Goal: Transaction & Acquisition: Purchase product/service

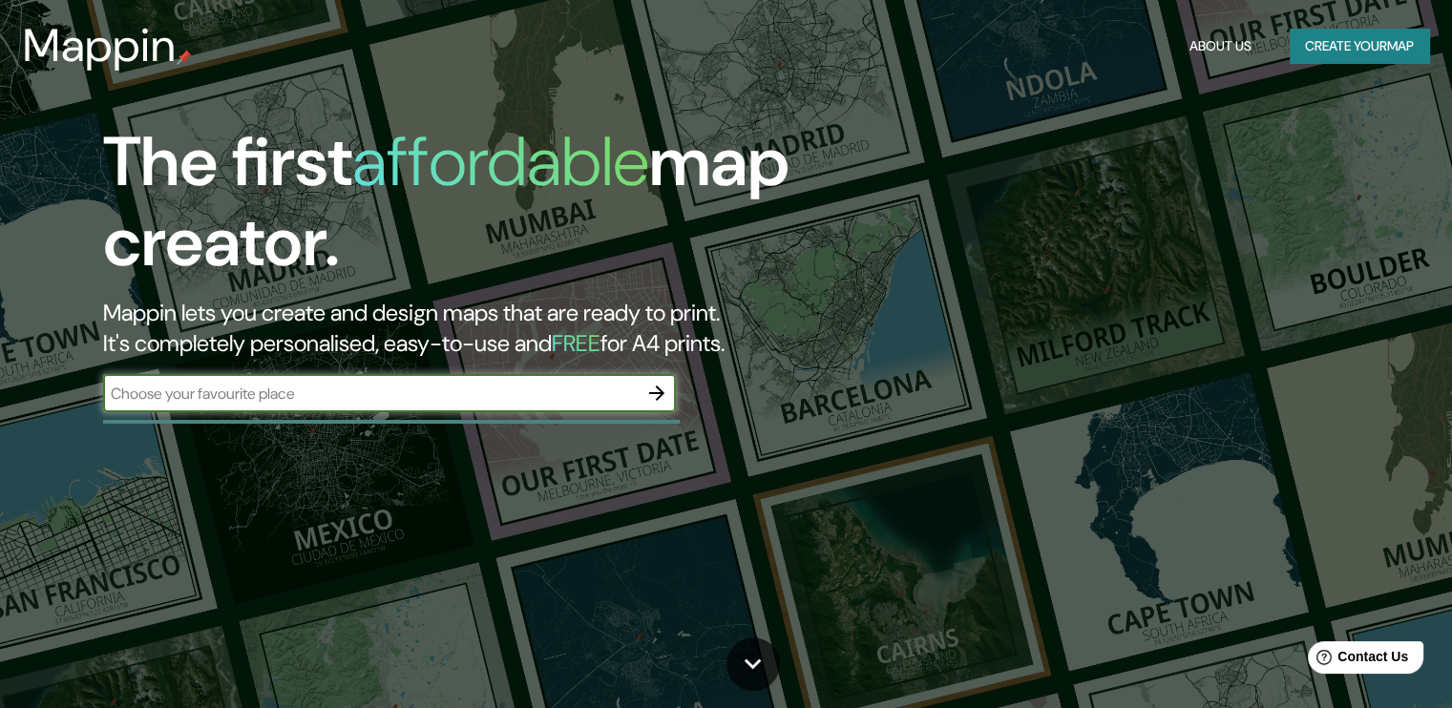
click at [548, 383] on input "text" at bounding box center [370, 394] width 535 height 22
type input "[GEOGRAPHIC_DATA]"
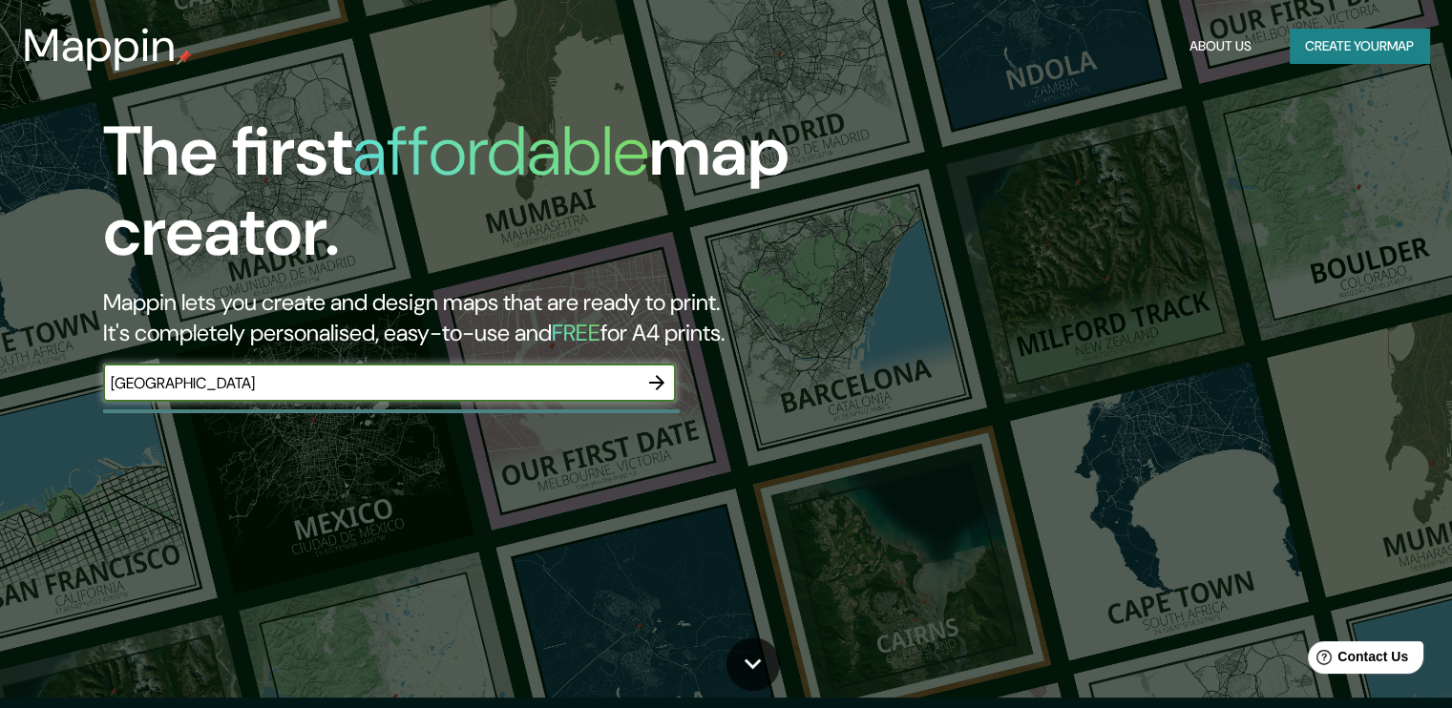
scroll to position [11, 0]
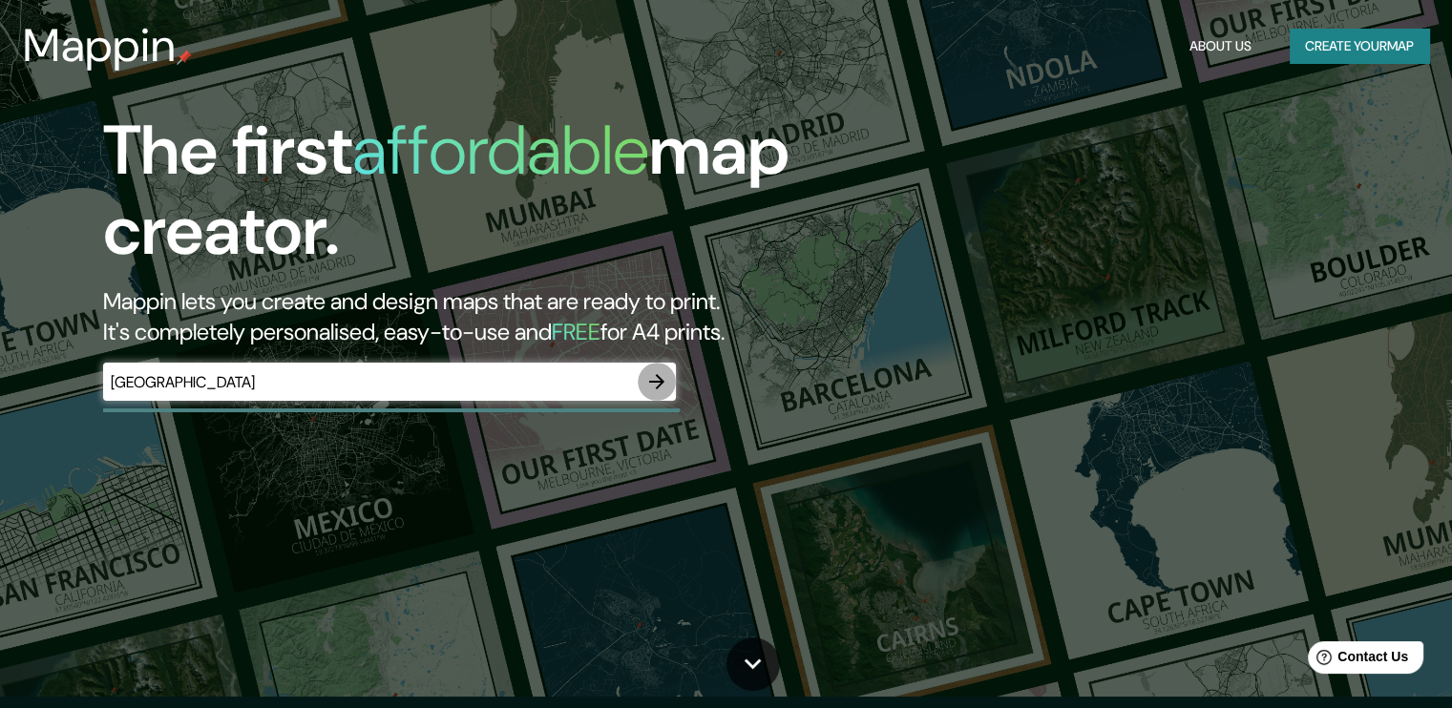
click at [661, 390] on icon "button" at bounding box center [656, 381] width 23 height 23
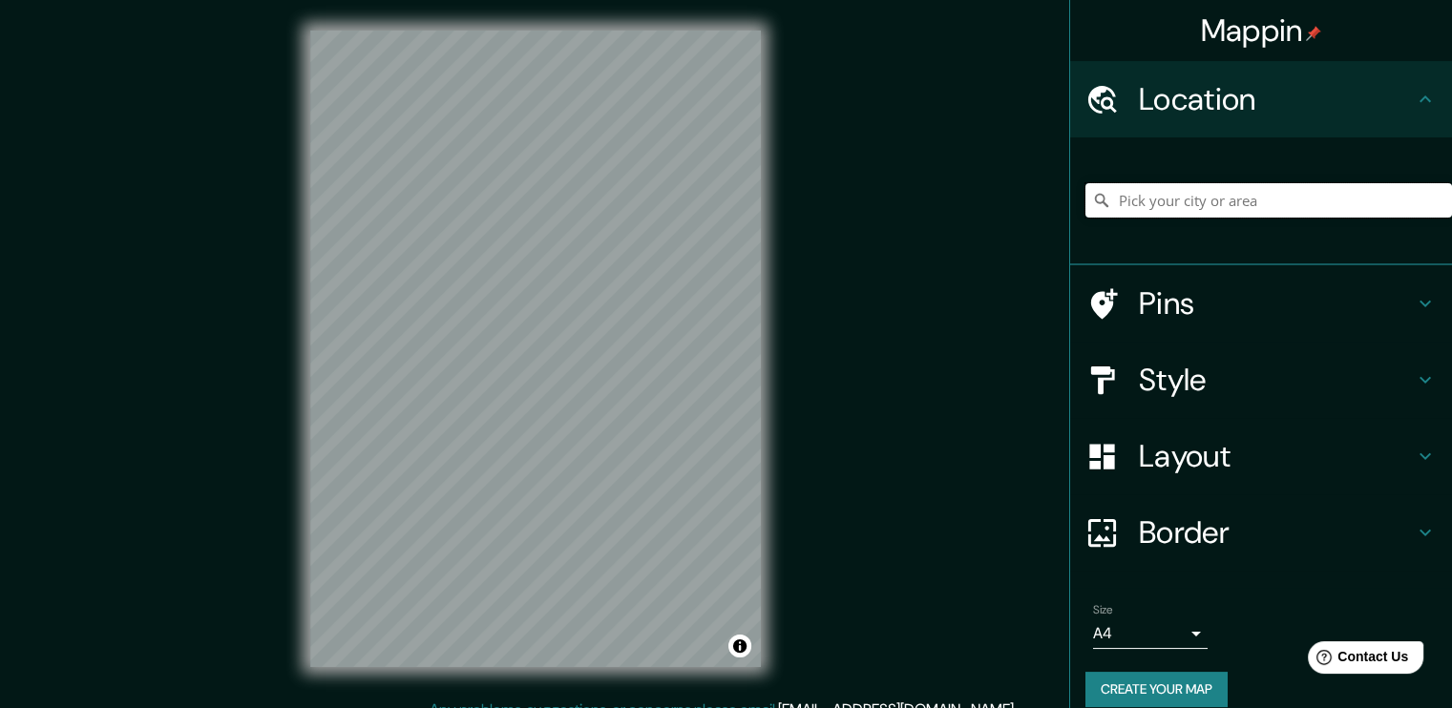
click at [1233, 206] on input "Pick your city or area" at bounding box center [1268, 200] width 367 height 34
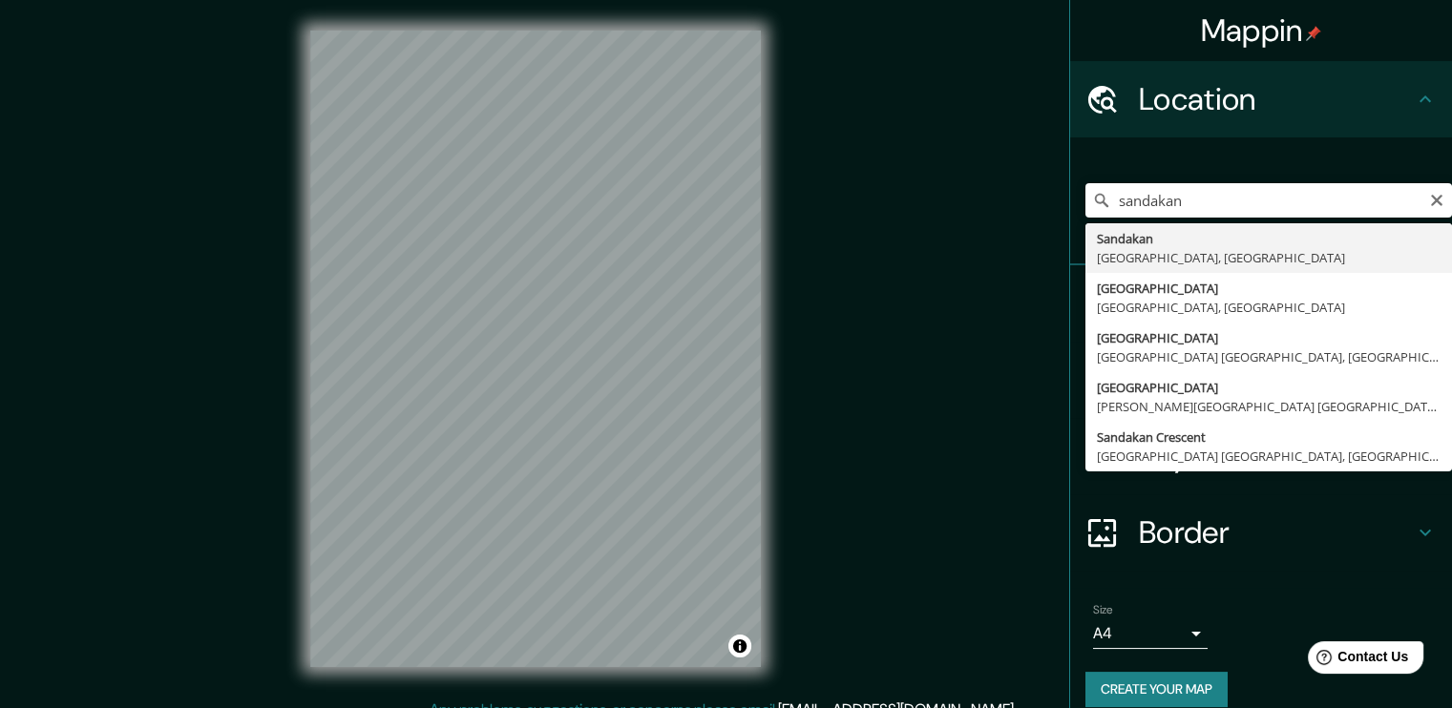
type input "Sandakan, [GEOGRAPHIC_DATA], [GEOGRAPHIC_DATA]"
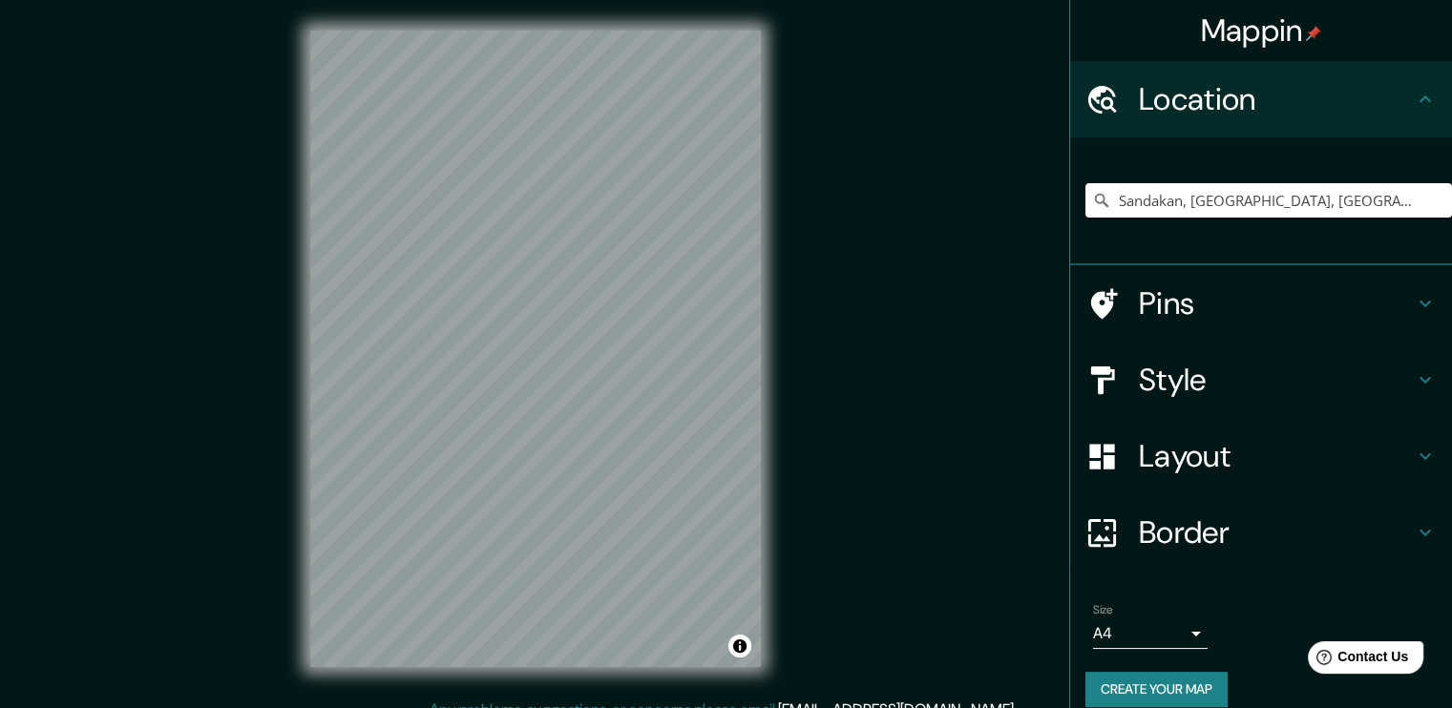
click at [1209, 398] on div "Style" at bounding box center [1261, 380] width 382 height 76
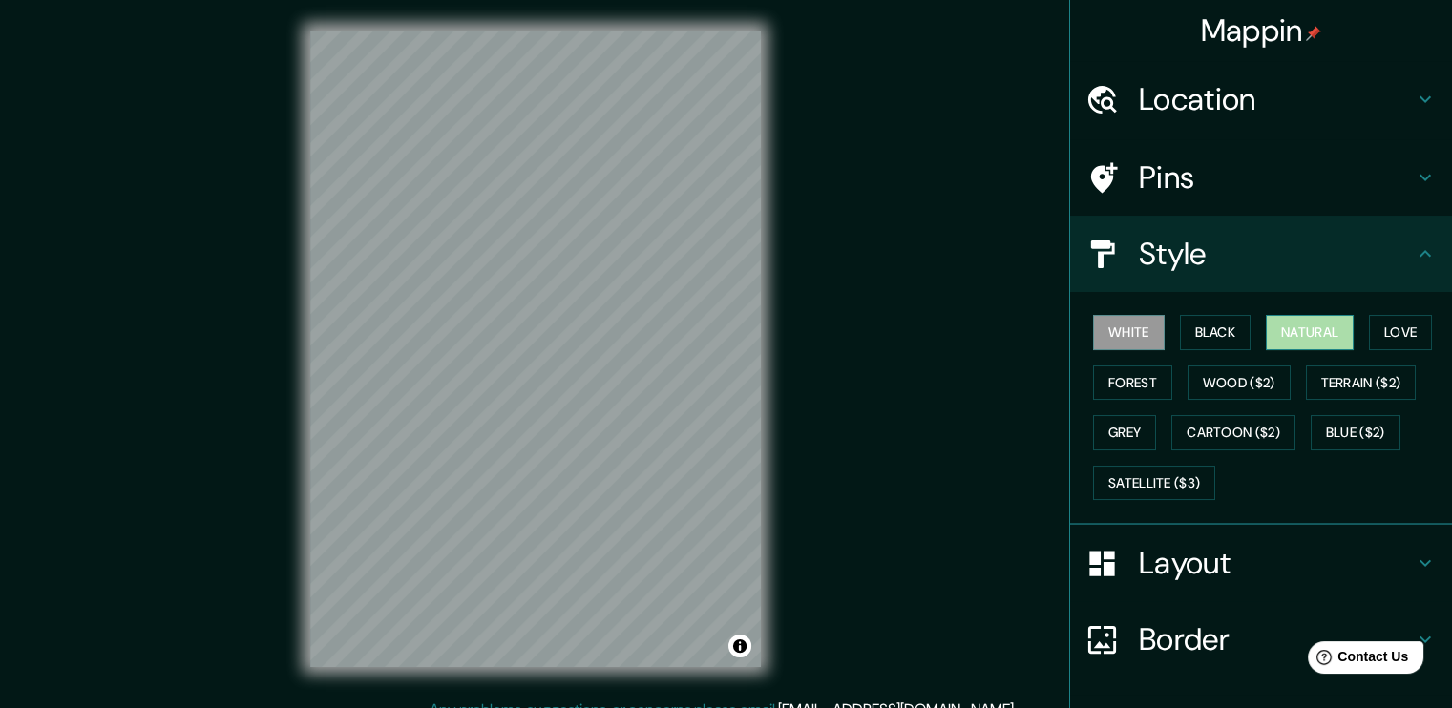
click at [1291, 344] on button "Natural" at bounding box center [1310, 332] width 88 height 35
click at [1214, 331] on button "Black" at bounding box center [1216, 332] width 72 height 35
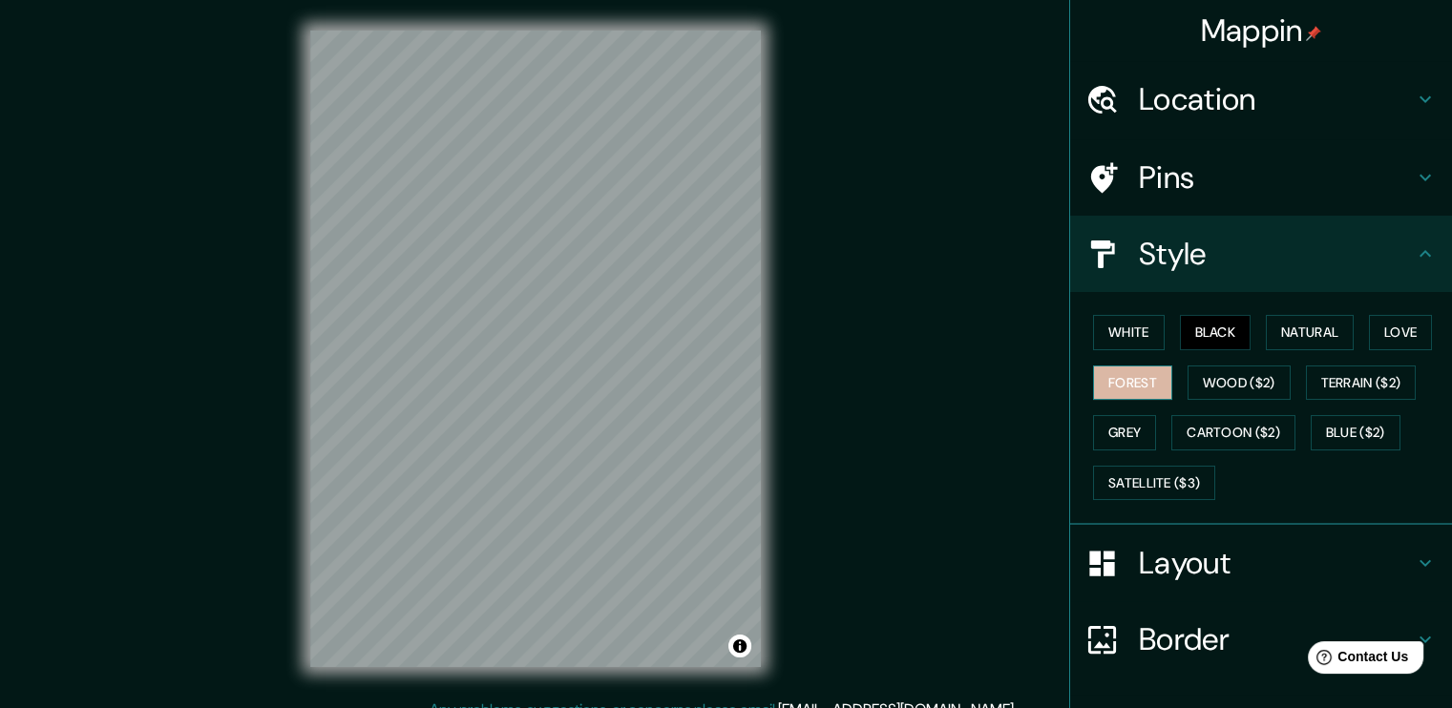
click at [1114, 377] on button "Forest" at bounding box center [1132, 383] width 79 height 35
click at [1127, 430] on button "Grey" at bounding box center [1124, 432] width 63 height 35
click at [1386, 331] on button "Love" at bounding box center [1400, 332] width 63 height 35
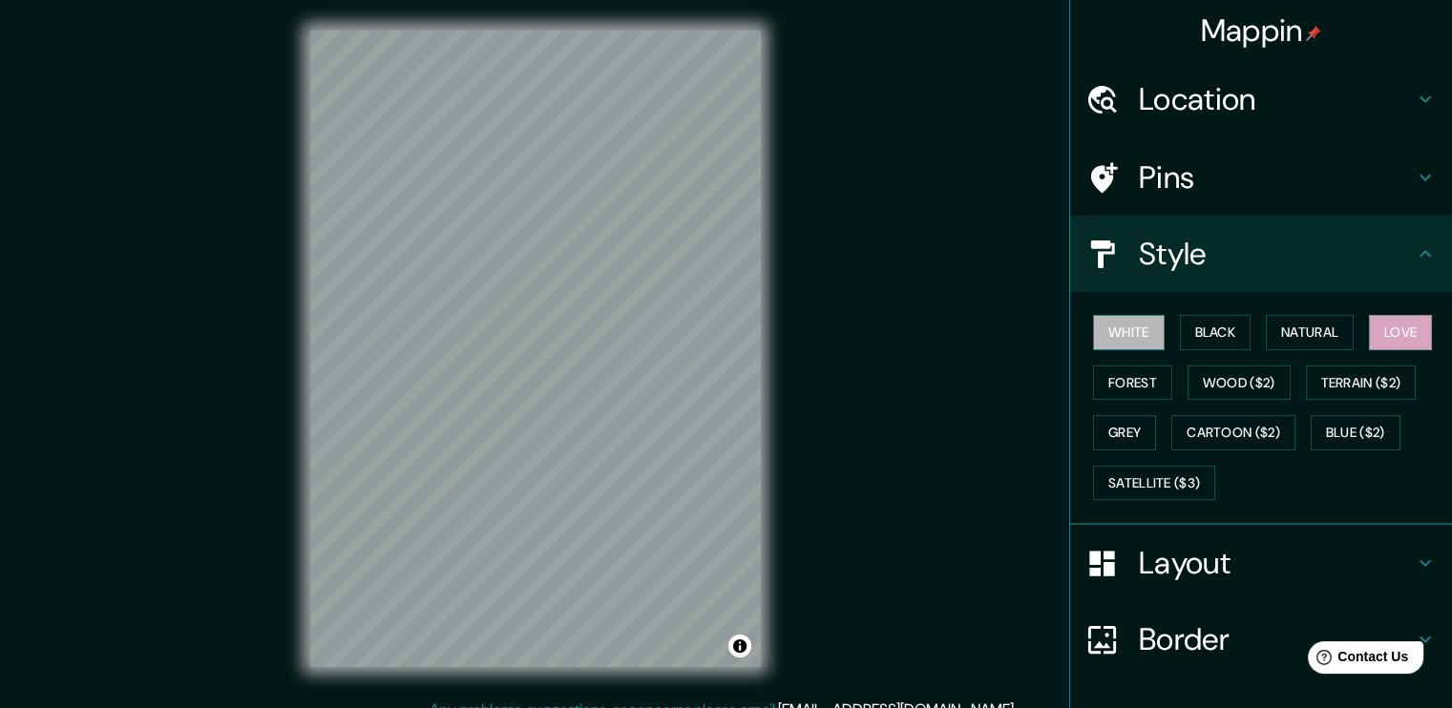
click at [1134, 327] on button "White" at bounding box center [1129, 332] width 72 height 35
click at [1289, 329] on button "Natural" at bounding box center [1310, 332] width 88 height 35
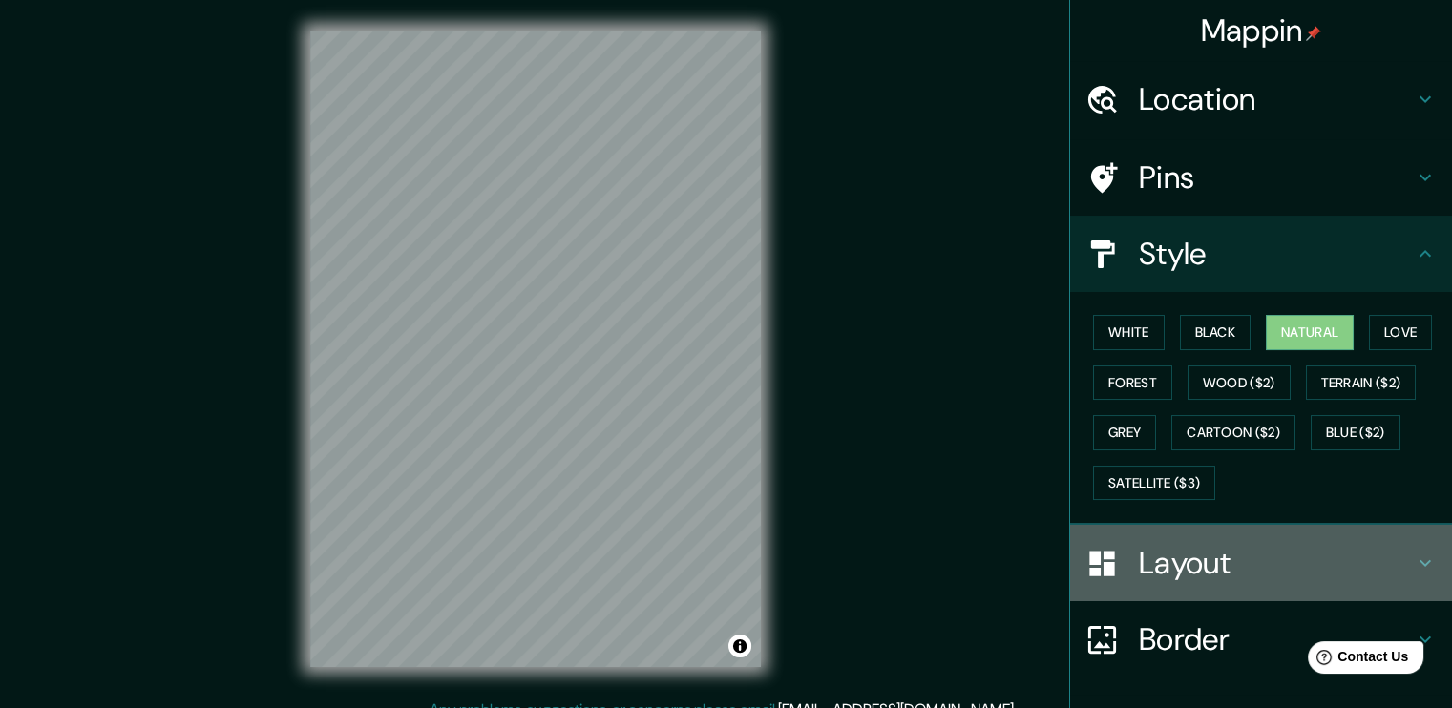
click at [1107, 565] on div at bounding box center [1111, 563] width 53 height 33
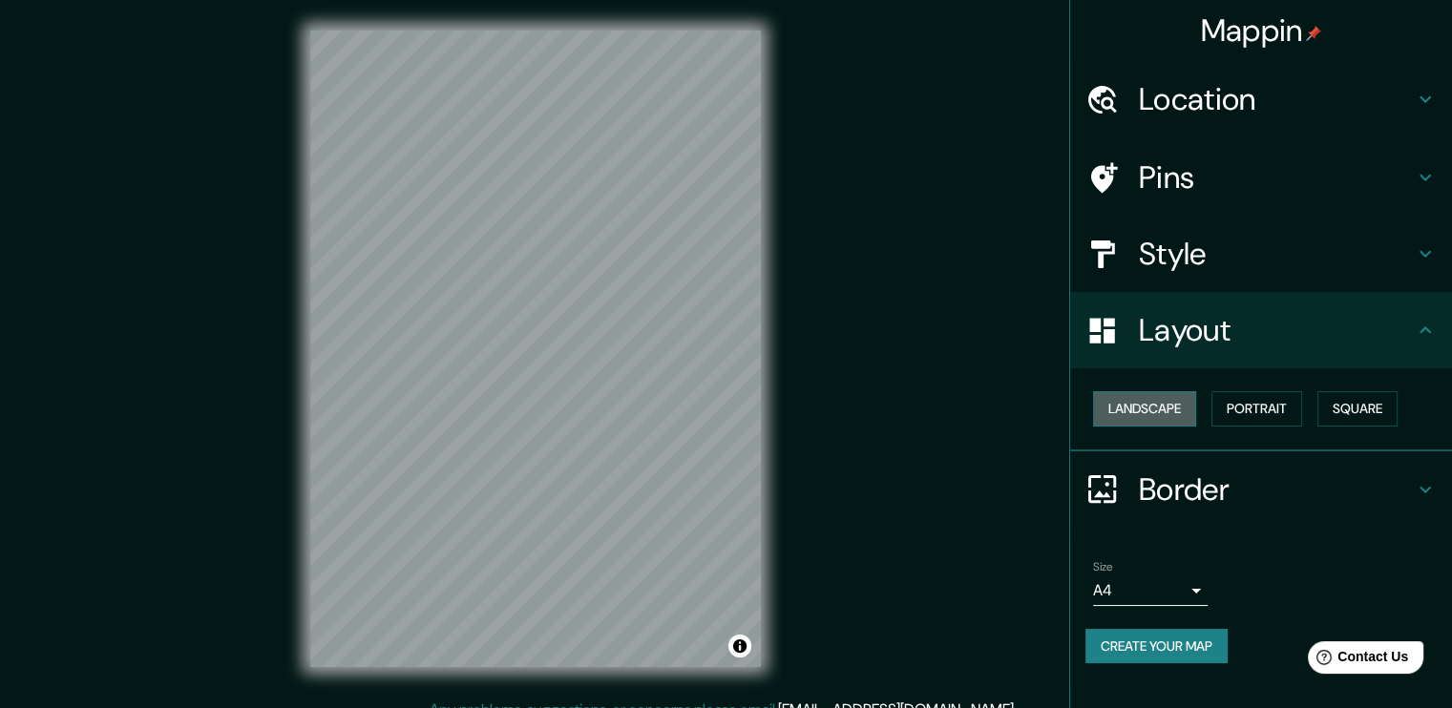
click at [1127, 415] on button "Landscape" at bounding box center [1144, 408] width 103 height 35
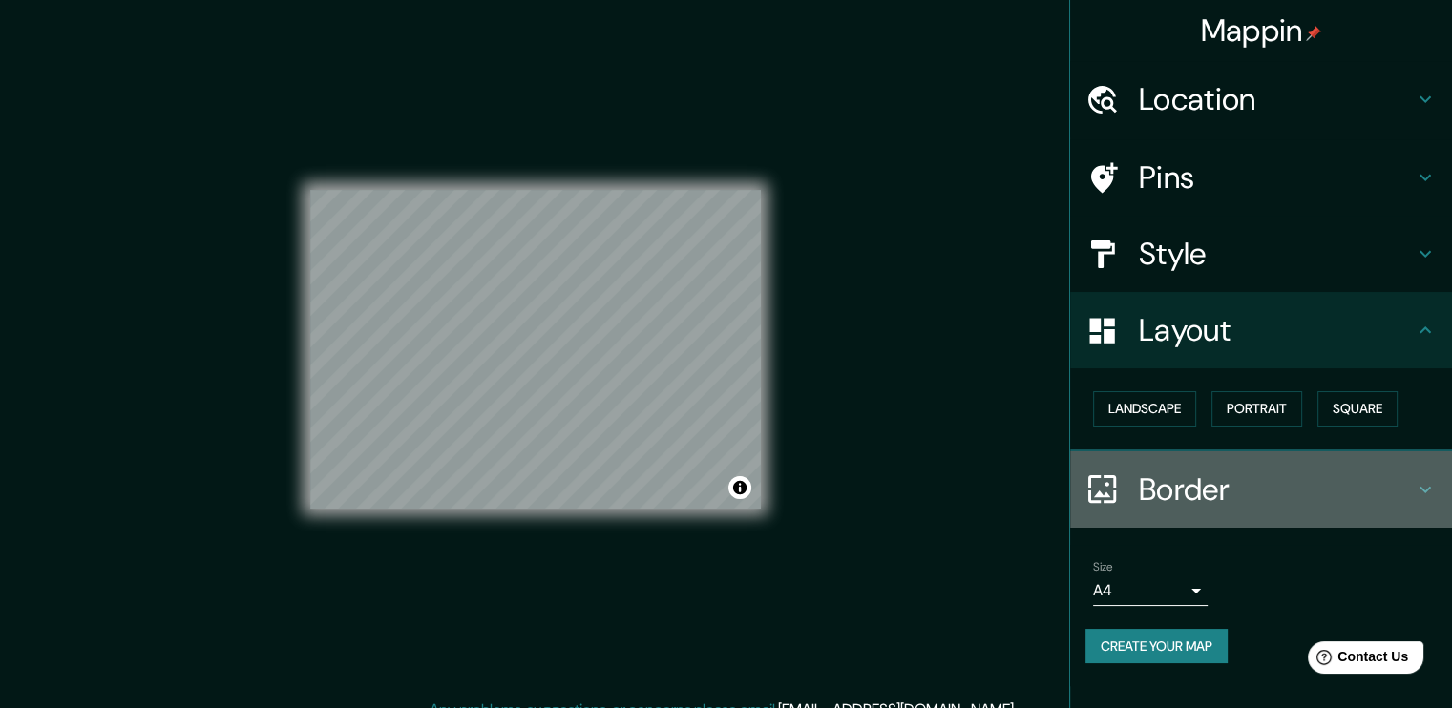
click at [1181, 490] on h4 "Border" at bounding box center [1276, 490] width 275 height 38
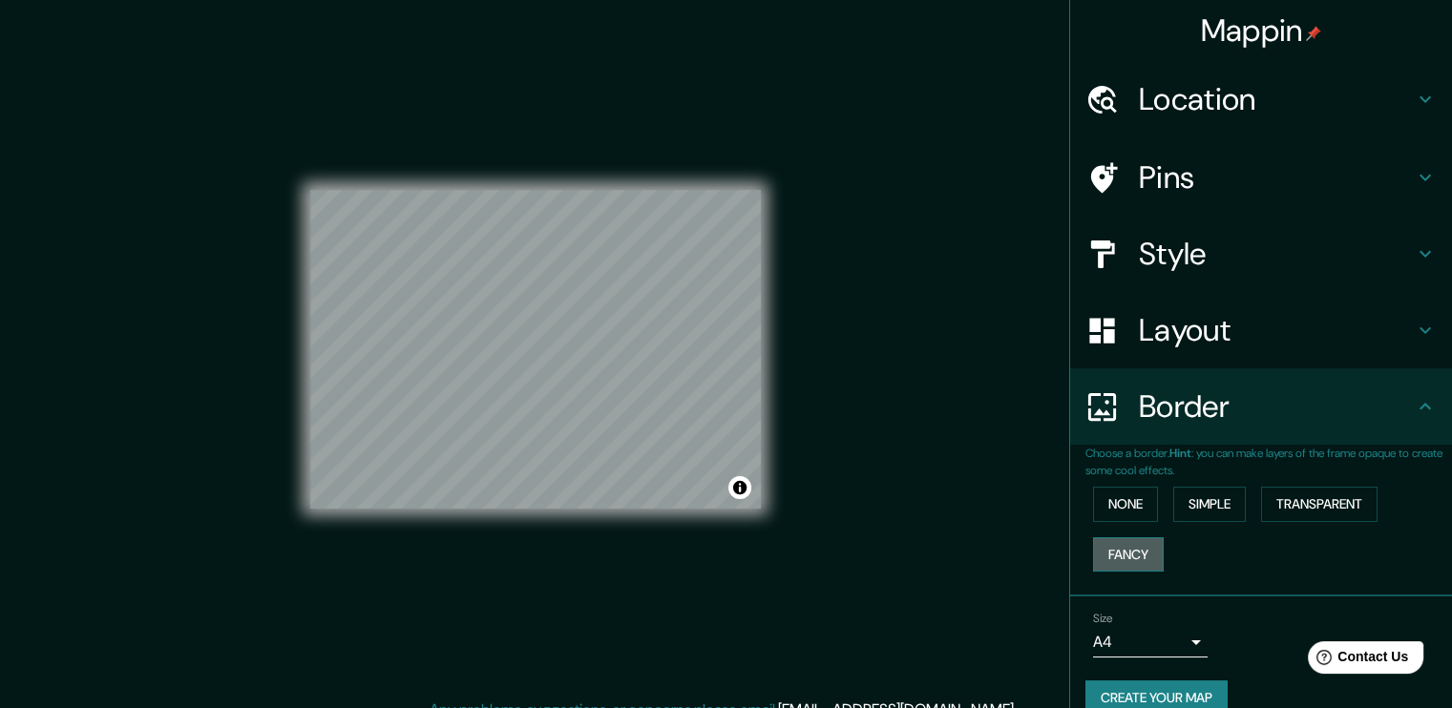
click at [1107, 556] on button "Fancy" at bounding box center [1128, 554] width 71 height 35
